Goal: Task Accomplishment & Management: Use online tool/utility

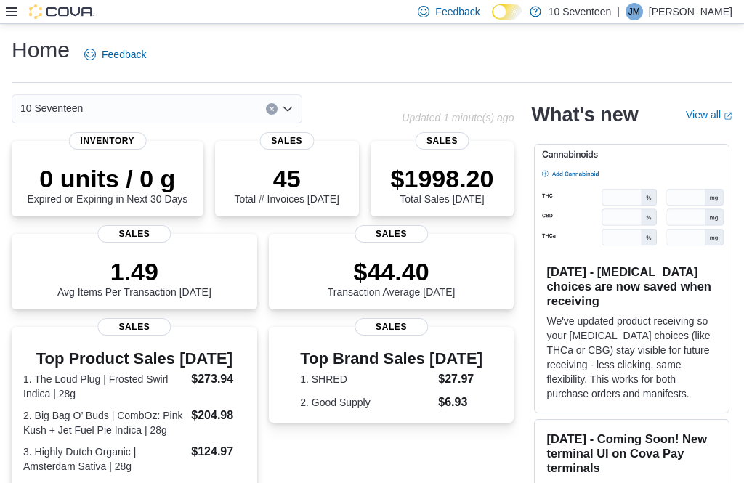
click at [15, 14] on icon at bounding box center [12, 12] width 12 height 12
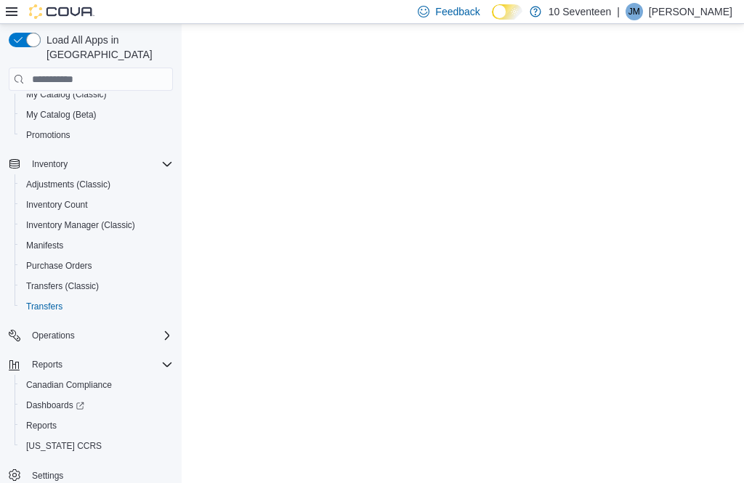
scroll to position [137, 0]
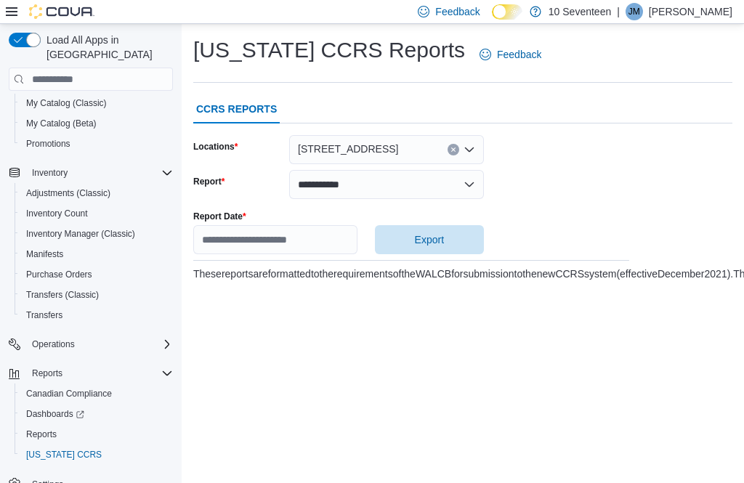
click at [53, 451] on span "[US_STATE] CCRS" at bounding box center [64, 454] width 76 height 17
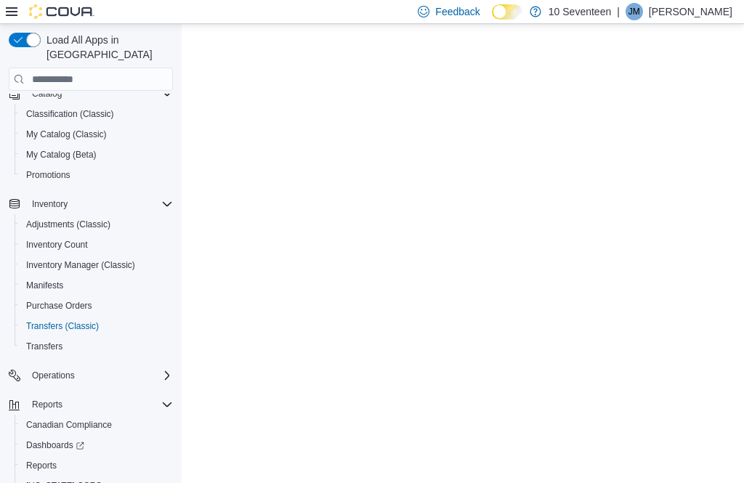
scroll to position [104, 0]
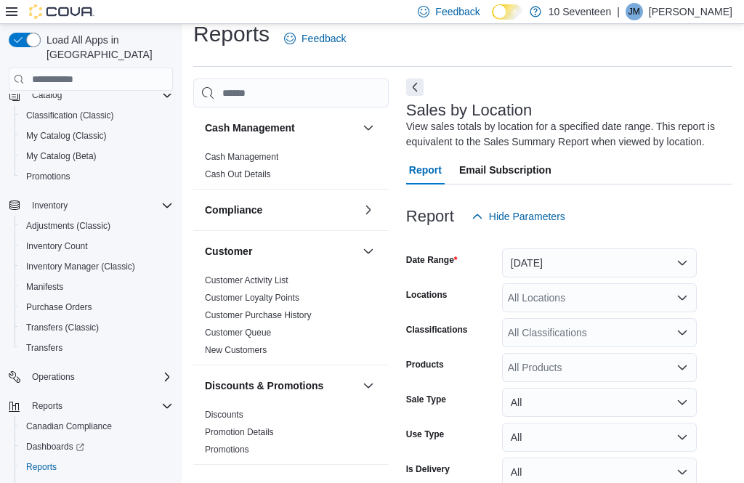
scroll to position [48, 0]
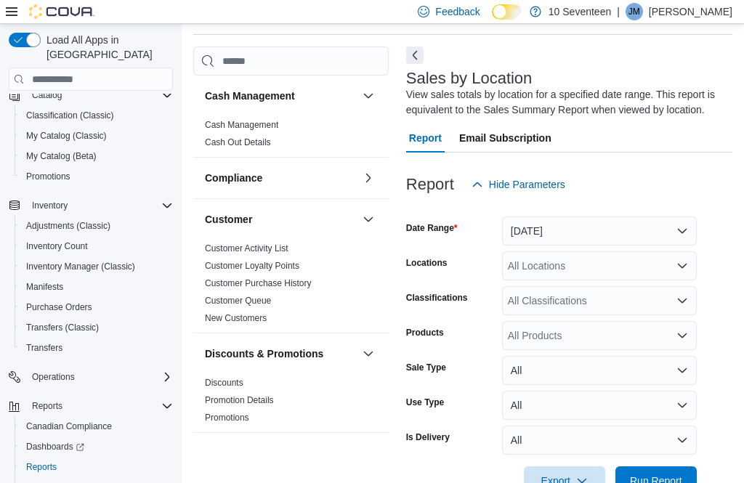
click at [645, 230] on button "[DATE]" at bounding box center [599, 230] width 195 height 29
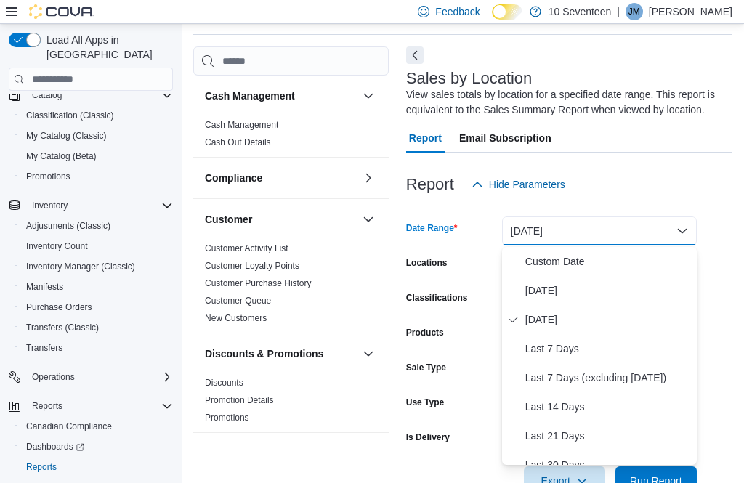
click at [624, 280] on button "[DATE]" at bounding box center [599, 290] width 195 height 29
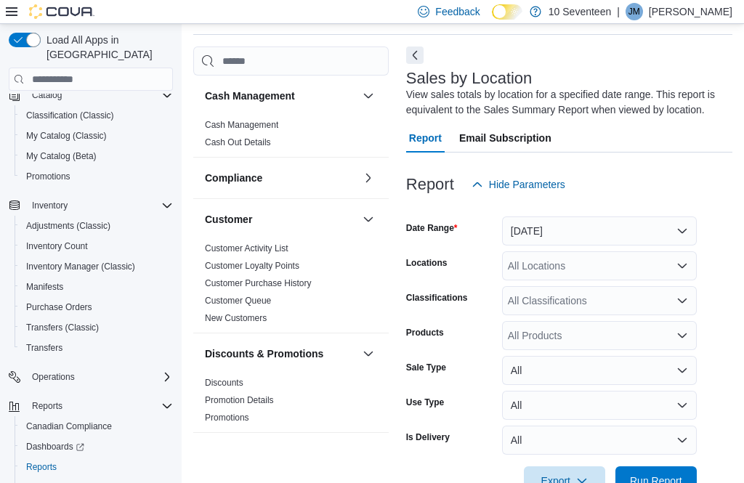
click at [679, 471] on span "Run Report" at bounding box center [656, 480] width 64 height 29
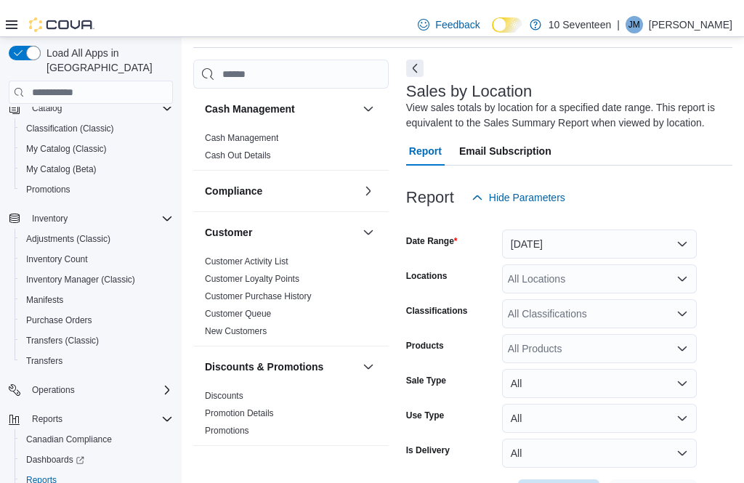
scroll to position [34, 0]
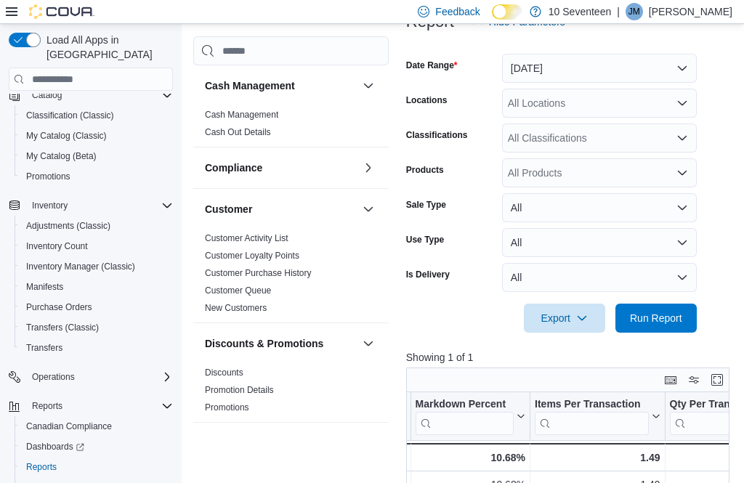
scroll to position [0, 0]
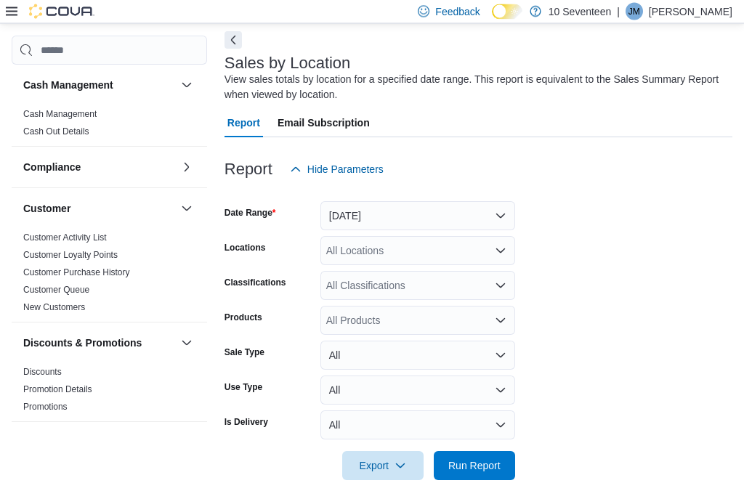
scroll to position [63, 0]
click at [494, 459] on span "Run Report" at bounding box center [474, 465] width 64 height 29
click at [498, 466] on span "Run Report" at bounding box center [474, 465] width 52 height 15
click at [473, 460] on span "Run Report" at bounding box center [474, 465] width 52 height 15
click at [482, 469] on span "Run Report" at bounding box center [474, 465] width 52 height 15
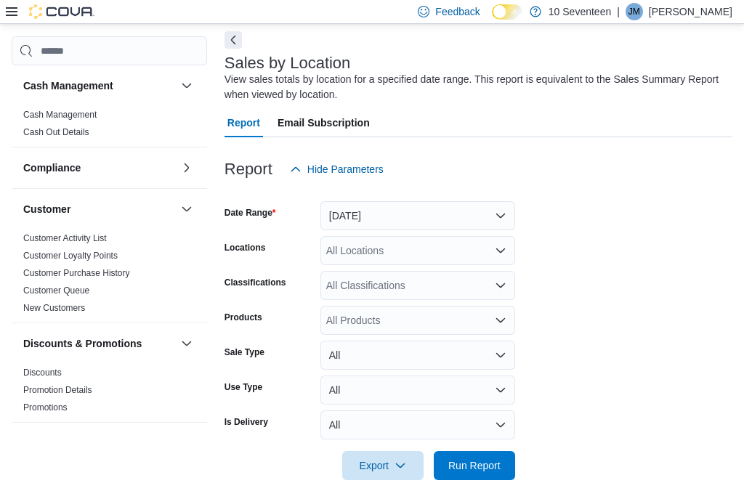
click at [496, 467] on span "Run Report" at bounding box center [474, 465] width 52 height 15
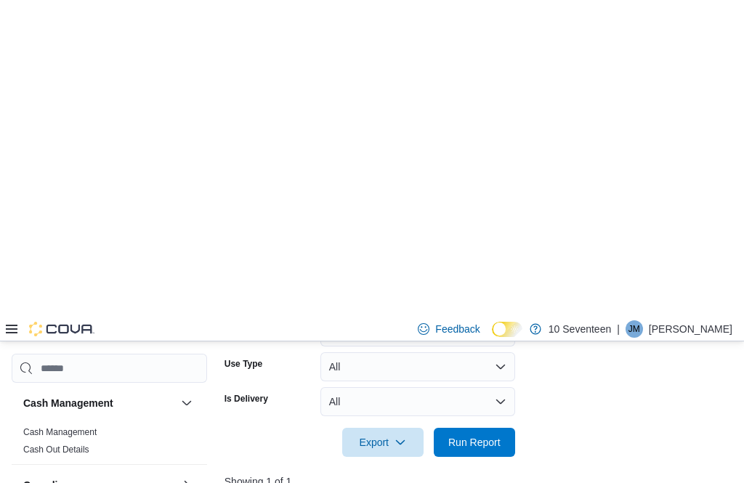
scroll to position [0, 0]
